Goal: Task Accomplishment & Management: Manage account settings

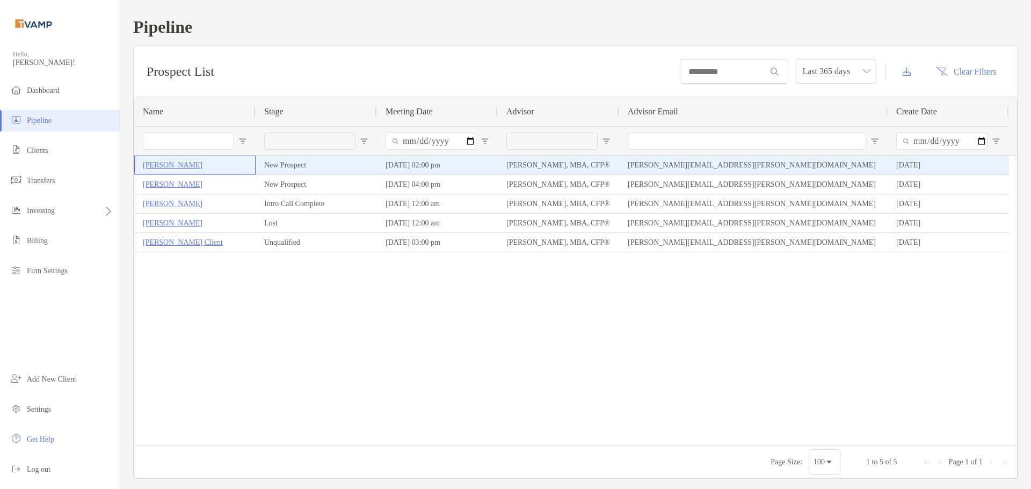
click at [164, 164] on p "[PERSON_NAME]" at bounding box center [173, 164] width 60 height 13
click at [175, 164] on p "[PERSON_NAME]" at bounding box center [173, 164] width 60 height 13
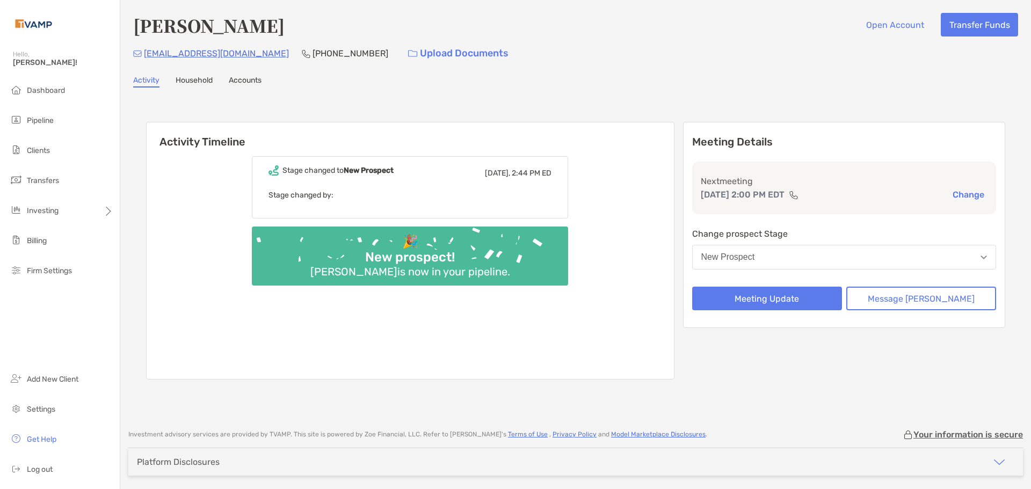
click at [364, 222] on div "Stage changed to New Prospect Today, 2:44 PM ED Stage changed by: 🎉 New prospec…" at bounding box center [410, 263] width 527 height 231
drag, startPoint x: 375, startPoint y: 282, endPoint x: 369, endPoint y: 261, distance: 21.9
click at [373, 274] on div "🎉 New prospect! Blair Frisbie is now in your pipeline." at bounding box center [410, 256] width 316 height 59
click at [352, 203] on div "Stage changed to New Prospect Today, 2:44 PM ED Stage changed by:" at bounding box center [410, 187] width 316 height 62
click at [339, 179] on div "Stage changed to New Prospect Today, 2:44 PM ED" at bounding box center [409, 173] width 283 height 16
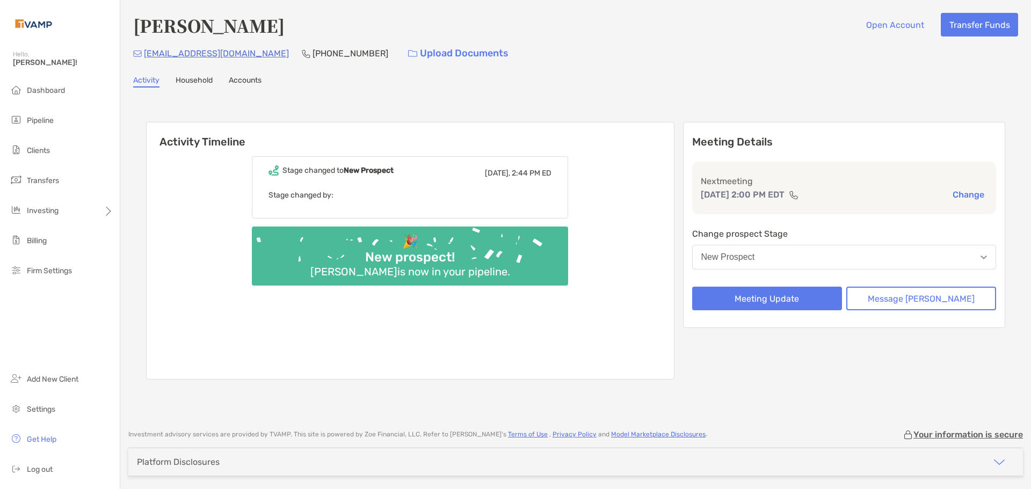
click at [397, 273] on div "Blair Frisbie is now in your pipeline." at bounding box center [410, 271] width 208 height 13
click at [241, 87] on div "Blair Frisbie Open Account Transfer Funds bfrisbiefree@outlook.com (845) 913-61…" at bounding box center [575, 209] width 910 height 419
click at [188, 84] on link "Household" at bounding box center [194, 82] width 37 height 12
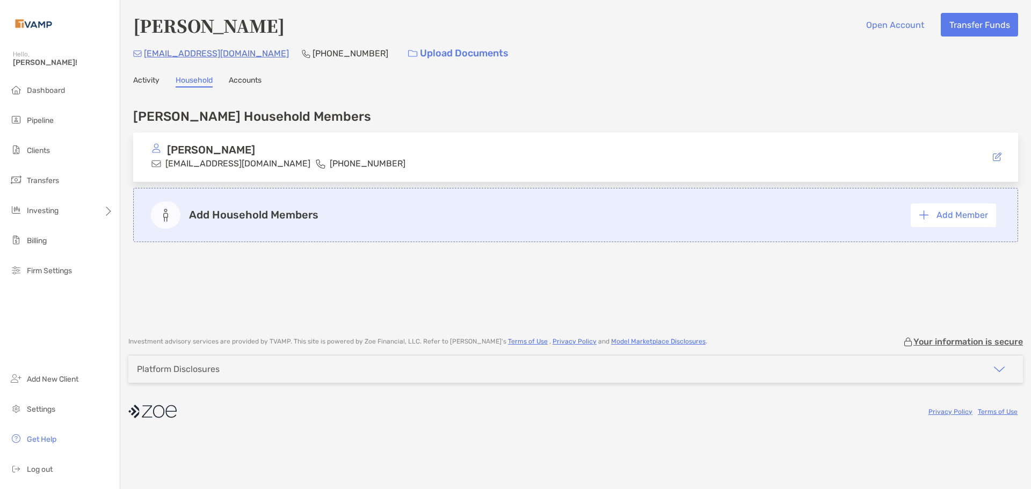
click at [241, 81] on link "Accounts" at bounding box center [245, 82] width 33 height 12
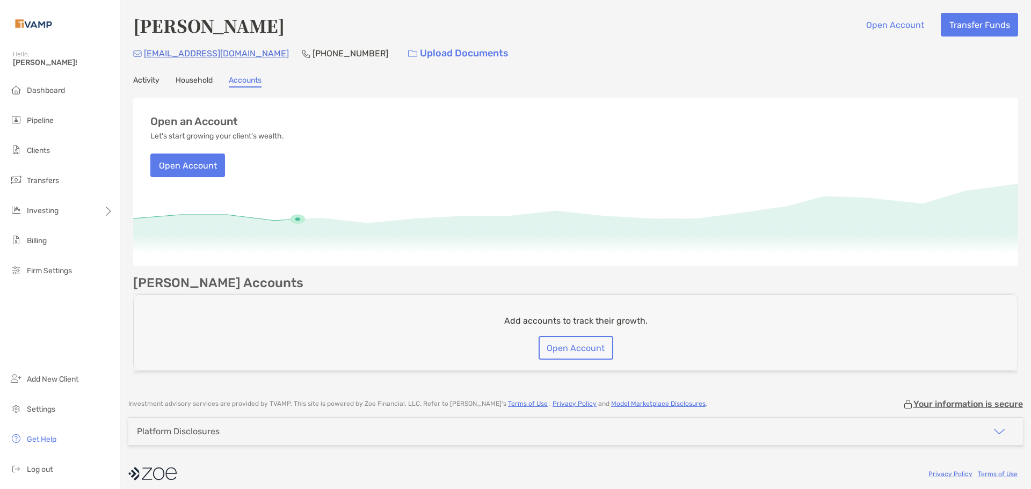
click at [150, 78] on link "Activity" at bounding box center [146, 82] width 26 height 12
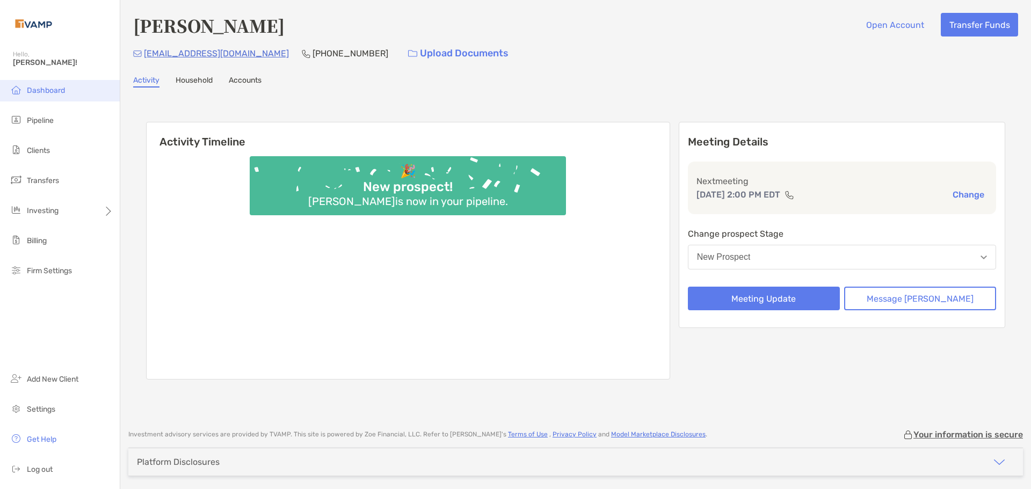
click at [56, 92] on span "Dashboard" at bounding box center [46, 90] width 38 height 9
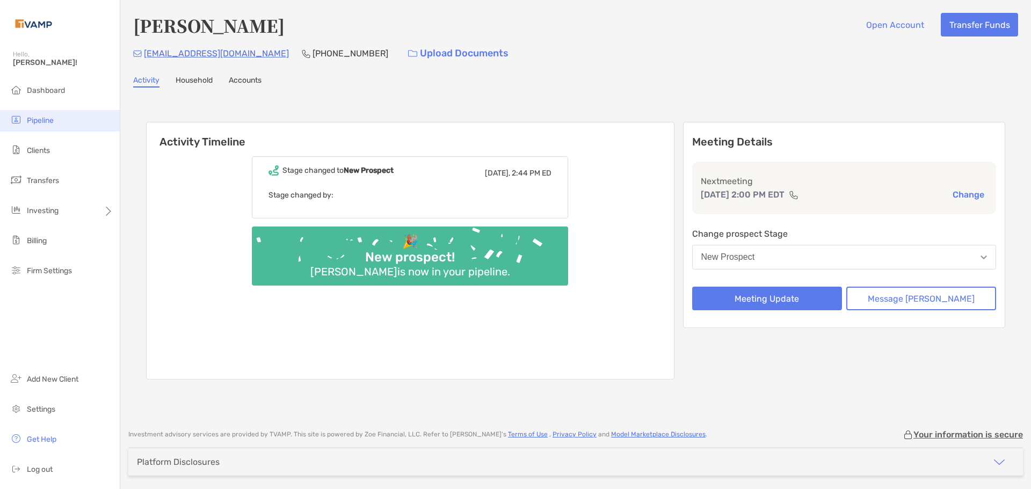
click at [50, 112] on li "Pipeline" at bounding box center [60, 120] width 120 height 21
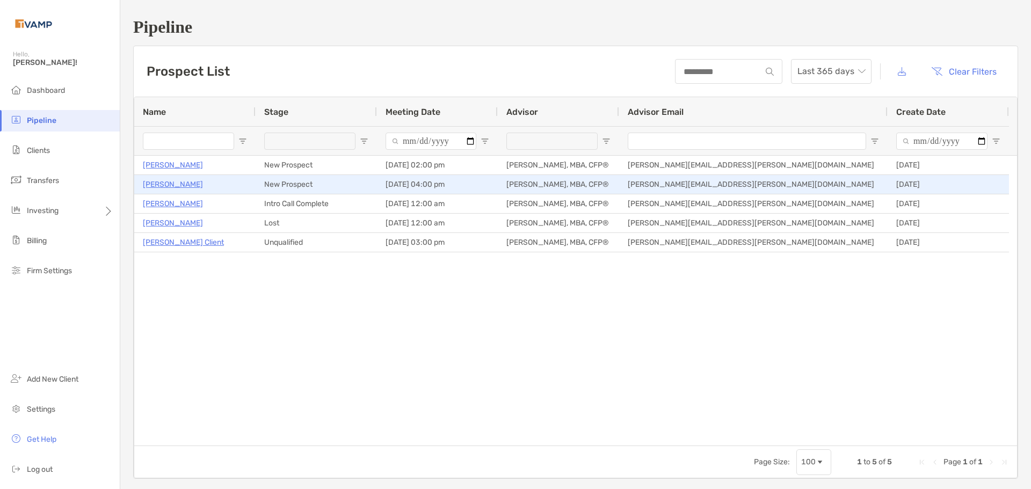
click at [150, 184] on p "[PERSON_NAME]" at bounding box center [173, 184] width 60 height 13
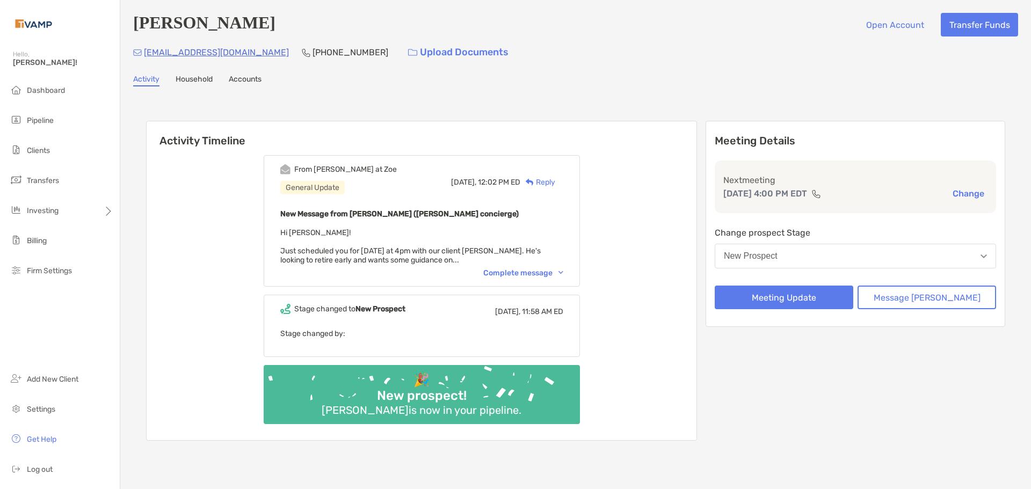
click at [513, 272] on div "Complete message" at bounding box center [523, 272] width 80 height 9
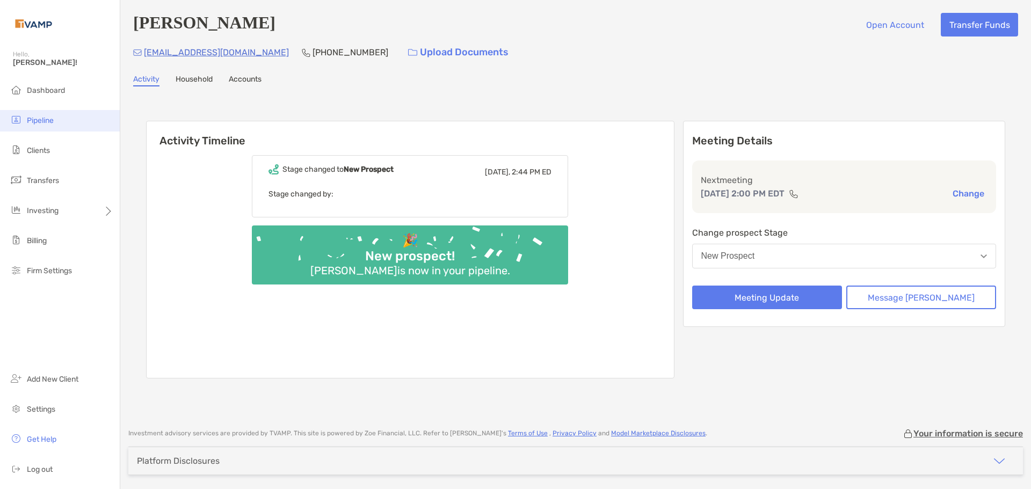
click at [37, 129] on li "Pipeline" at bounding box center [60, 120] width 120 height 21
click at [37, 123] on span "Pipeline" at bounding box center [40, 120] width 27 height 9
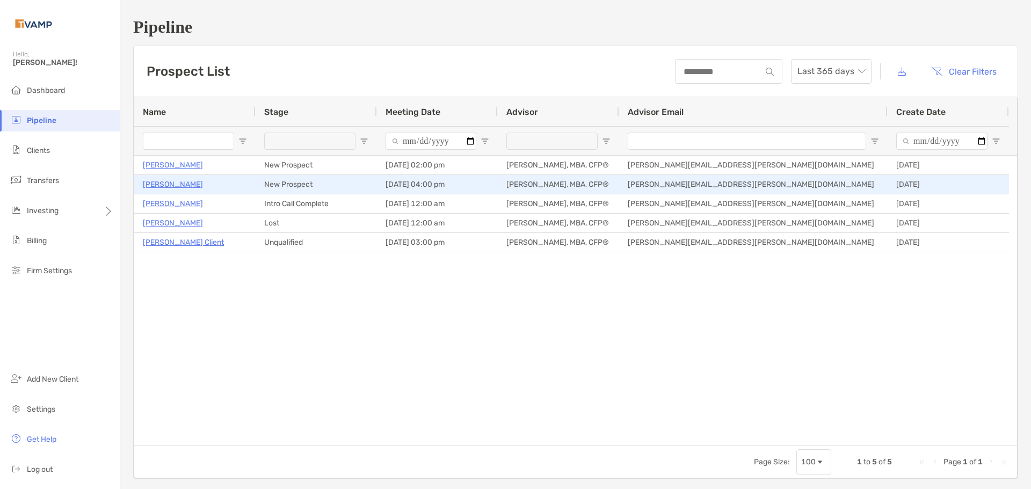
click at [173, 187] on p "[PERSON_NAME]" at bounding box center [173, 184] width 60 height 13
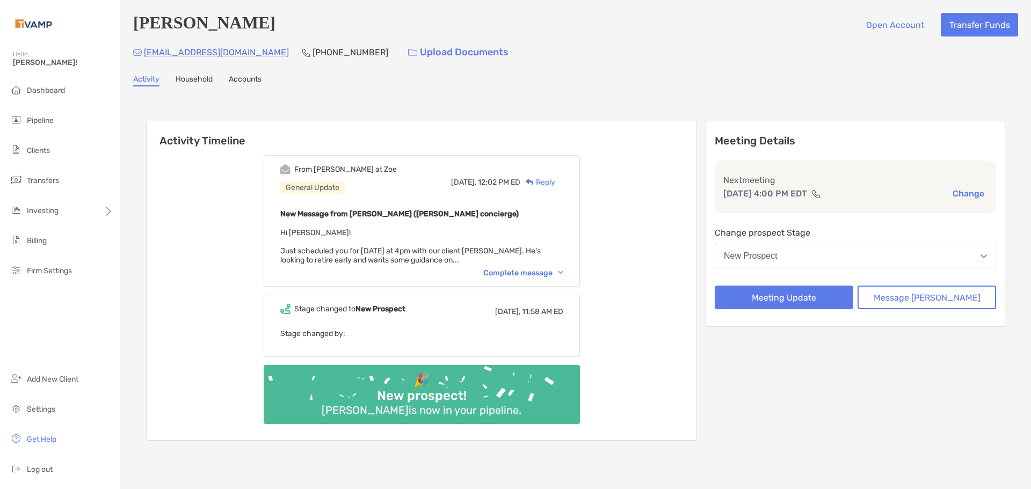
click at [533, 274] on div "Complete message" at bounding box center [523, 272] width 80 height 9
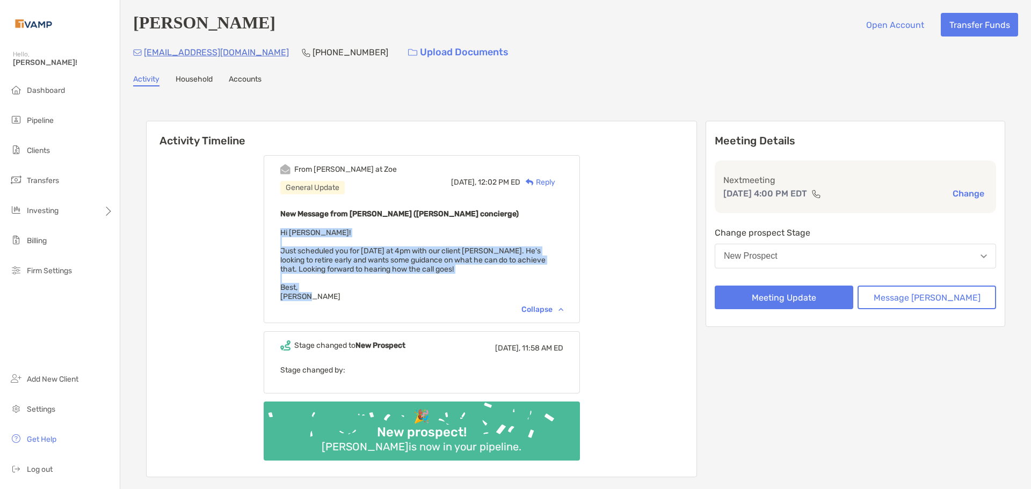
drag, startPoint x: 298, startPoint y: 227, endPoint x: 345, endPoint y: 295, distance: 82.9
click at [345, 295] on div "New Message from [PERSON_NAME] ([PERSON_NAME] concierge) Hi [PERSON_NAME]! Just…" at bounding box center [421, 254] width 283 height 94
copy span "Hi [PERSON_NAME]! Just scheduled you for [DATE] at 4pm with our client [PERSON_…"
